Goal: Task Accomplishment & Management: Manage account settings

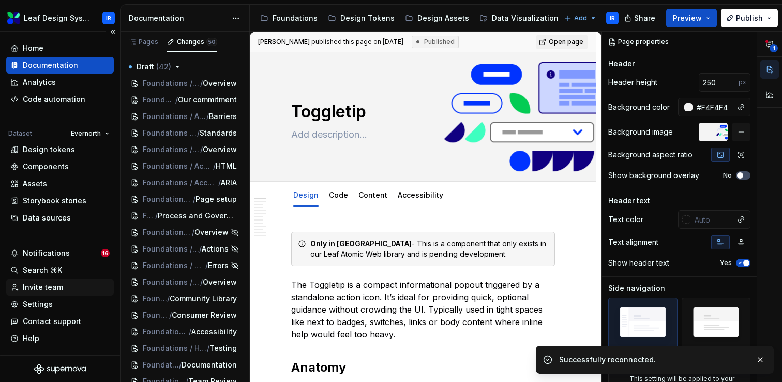
scroll to position [1, 0]
click at [43, 283] on div "Invite team" at bounding box center [43, 286] width 40 height 10
type textarea "*"
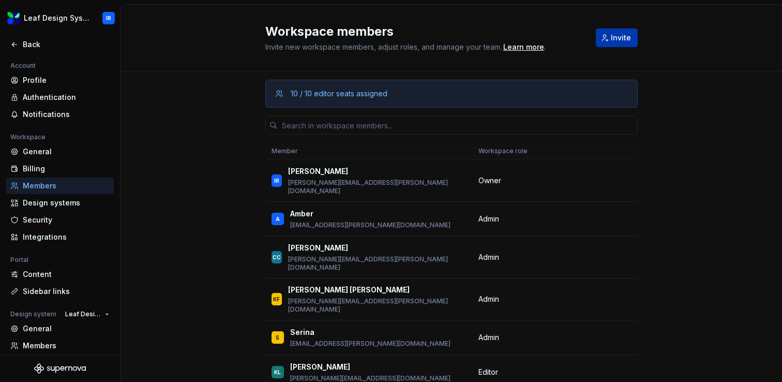
click at [620, 45] on button "Invite" at bounding box center [617, 37] width 42 height 19
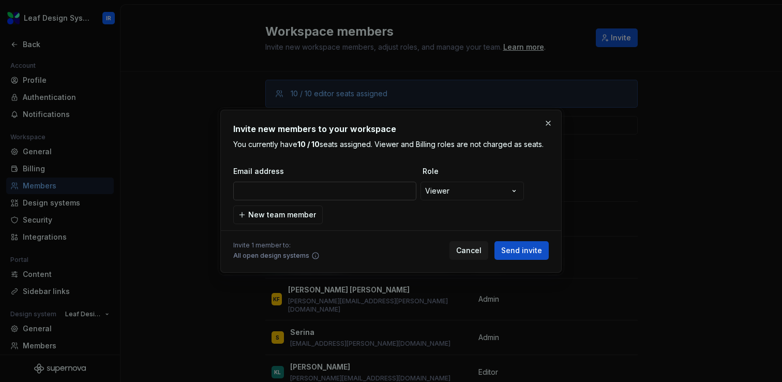
type input "[PERSON_NAME][EMAIL_ADDRESS][PERSON_NAME][DOMAIN_NAME]"
click at [532, 252] on span "Send invite" at bounding box center [521, 250] width 41 height 10
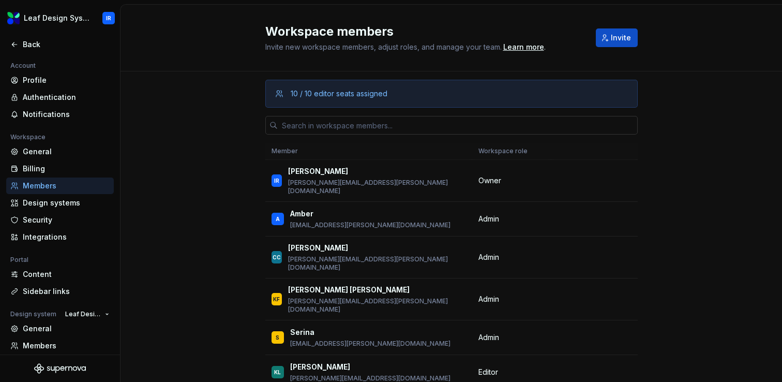
click at [492, 127] on input "text" at bounding box center [458, 125] width 360 height 19
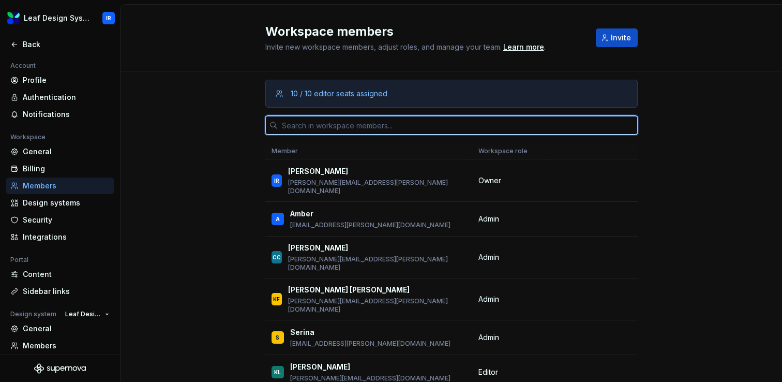
paste input "[PERSON_NAME][EMAIL_ADDRESS][PERSON_NAME][DOMAIN_NAME]"
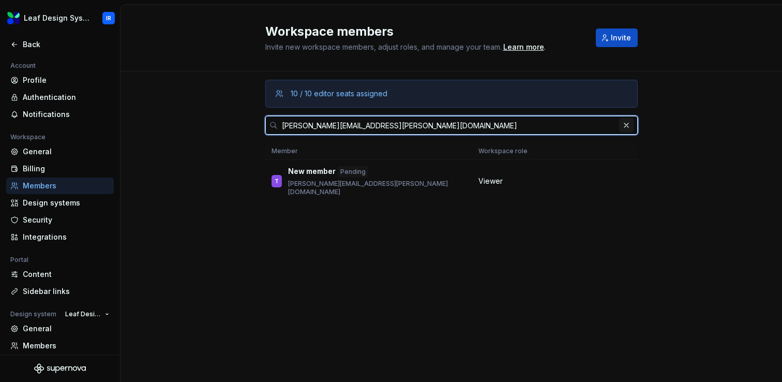
type input "[PERSON_NAME][EMAIL_ADDRESS][PERSON_NAME][DOMAIN_NAME]"
click at [627, 126] on button "button" at bounding box center [626, 125] width 14 height 14
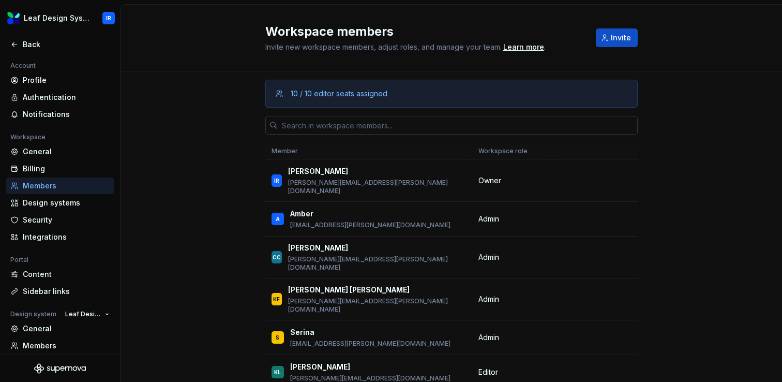
click at [593, 126] on input "text" at bounding box center [458, 125] width 360 height 19
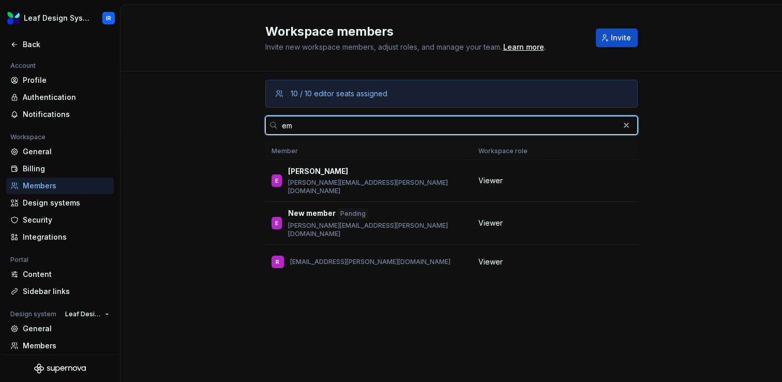
type input "e"
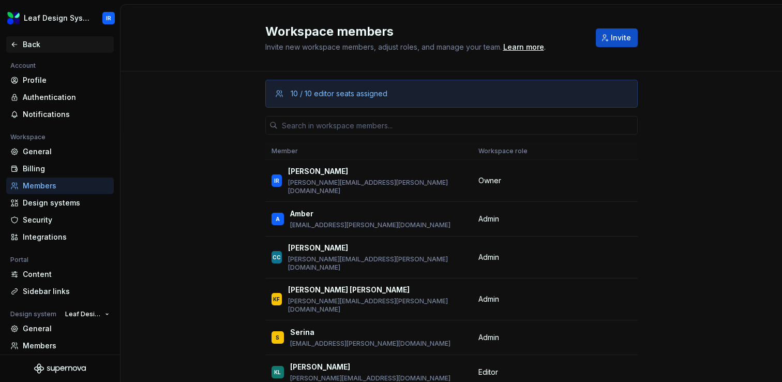
click at [34, 49] on div "Back" at bounding box center [66, 44] width 87 height 10
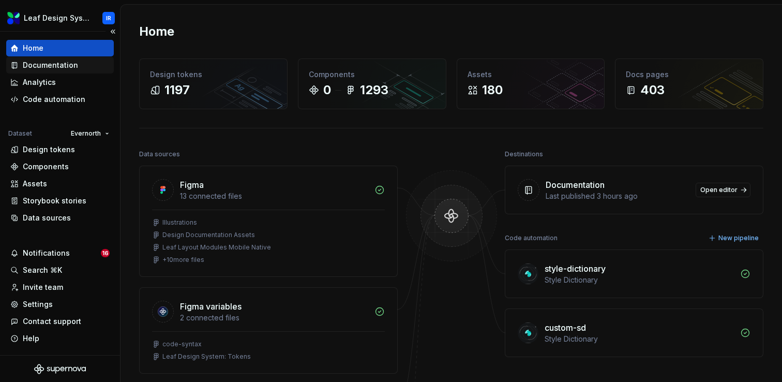
click at [73, 67] on div "Documentation" at bounding box center [50, 65] width 55 height 10
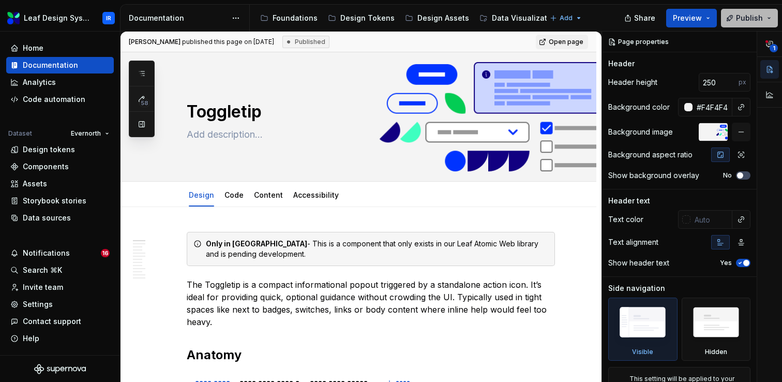
type textarea "*"
